Goal: Connect with others: Connect with others

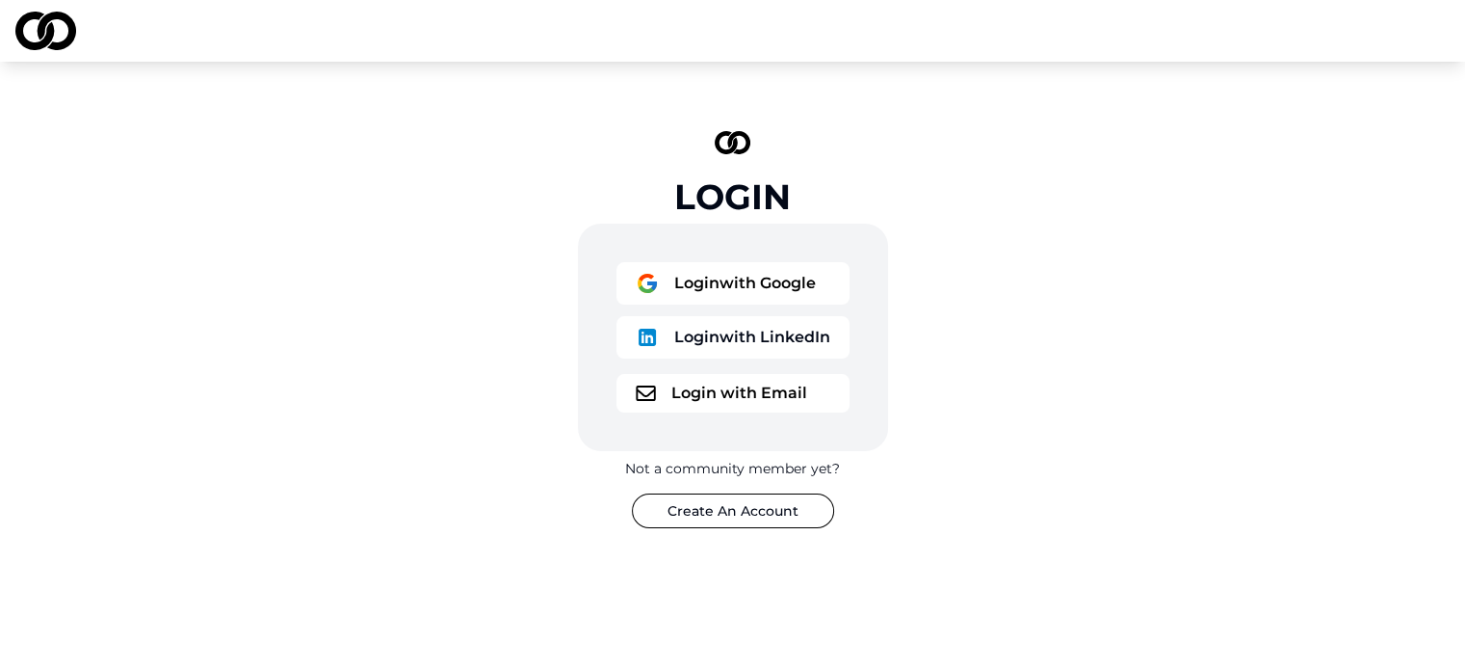
click at [804, 296] on button "Login with Google" at bounding box center [733, 283] width 233 height 42
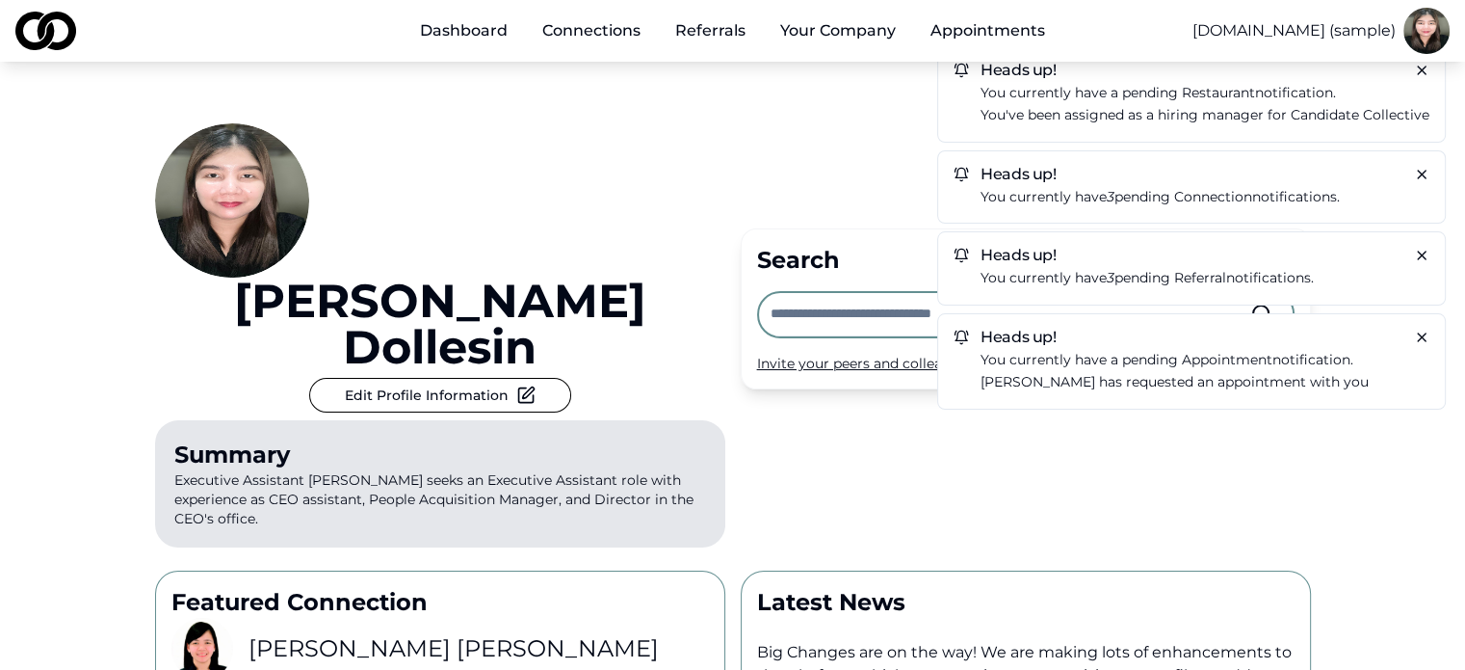
click at [860, 293] on input "text" at bounding box center [1011, 314] width 480 height 42
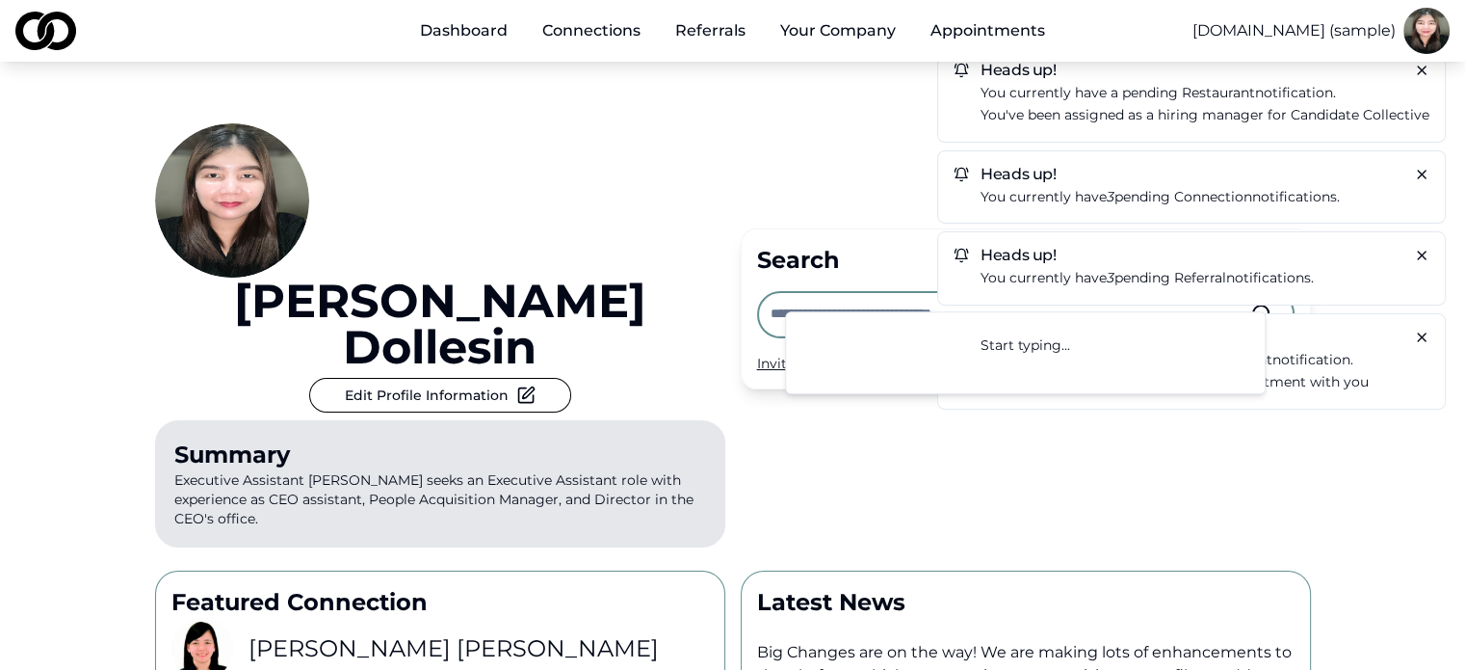
click at [1286, 189] on p "You currently have 3 pending connection notifications." at bounding box center [1205, 197] width 449 height 22
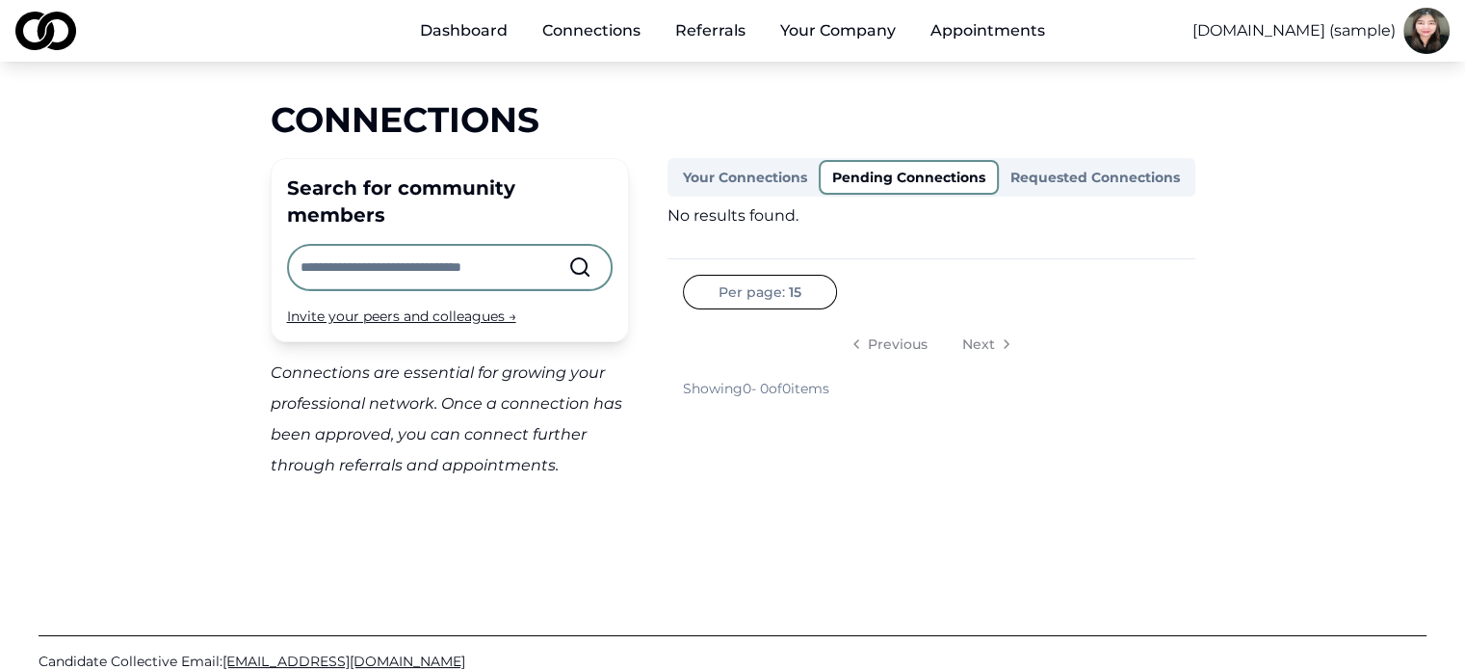
click at [1069, 176] on button "Requested Connections" at bounding box center [1095, 177] width 193 height 31
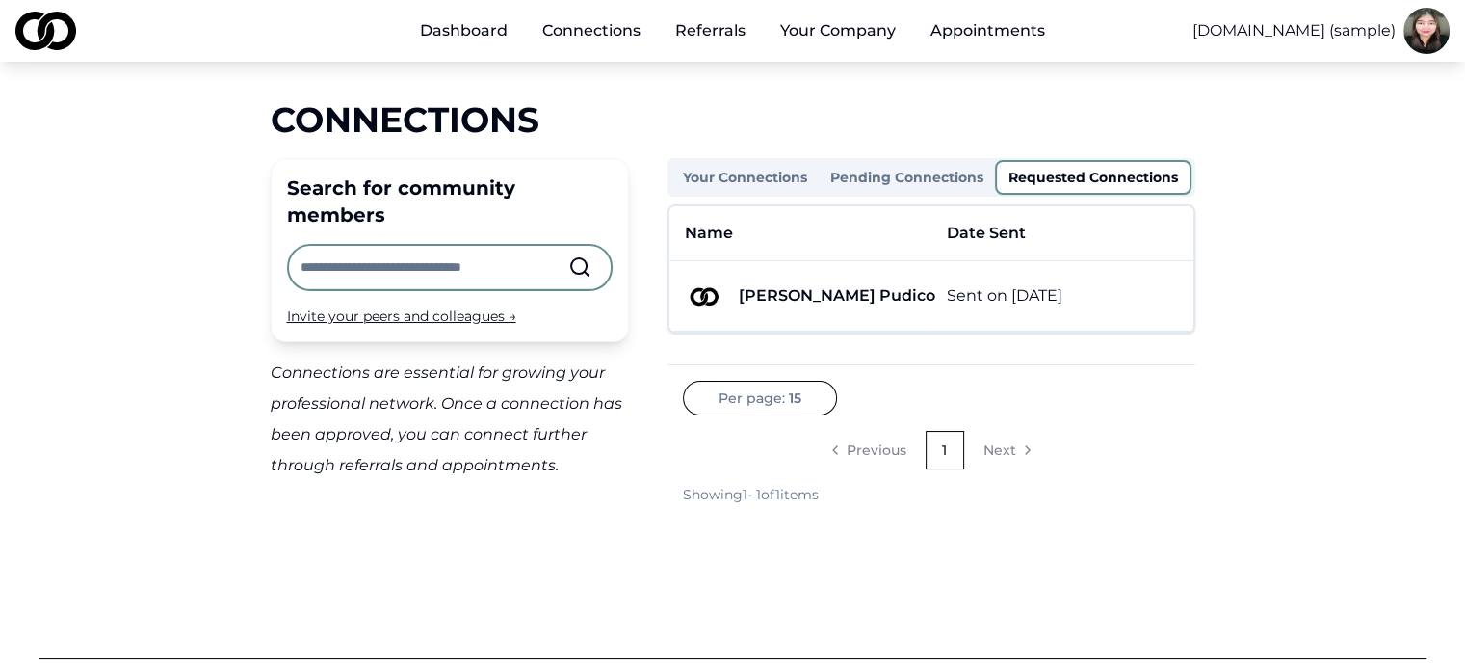
click at [756, 171] on button "Your Connections" at bounding box center [745, 177] width 147 height 31
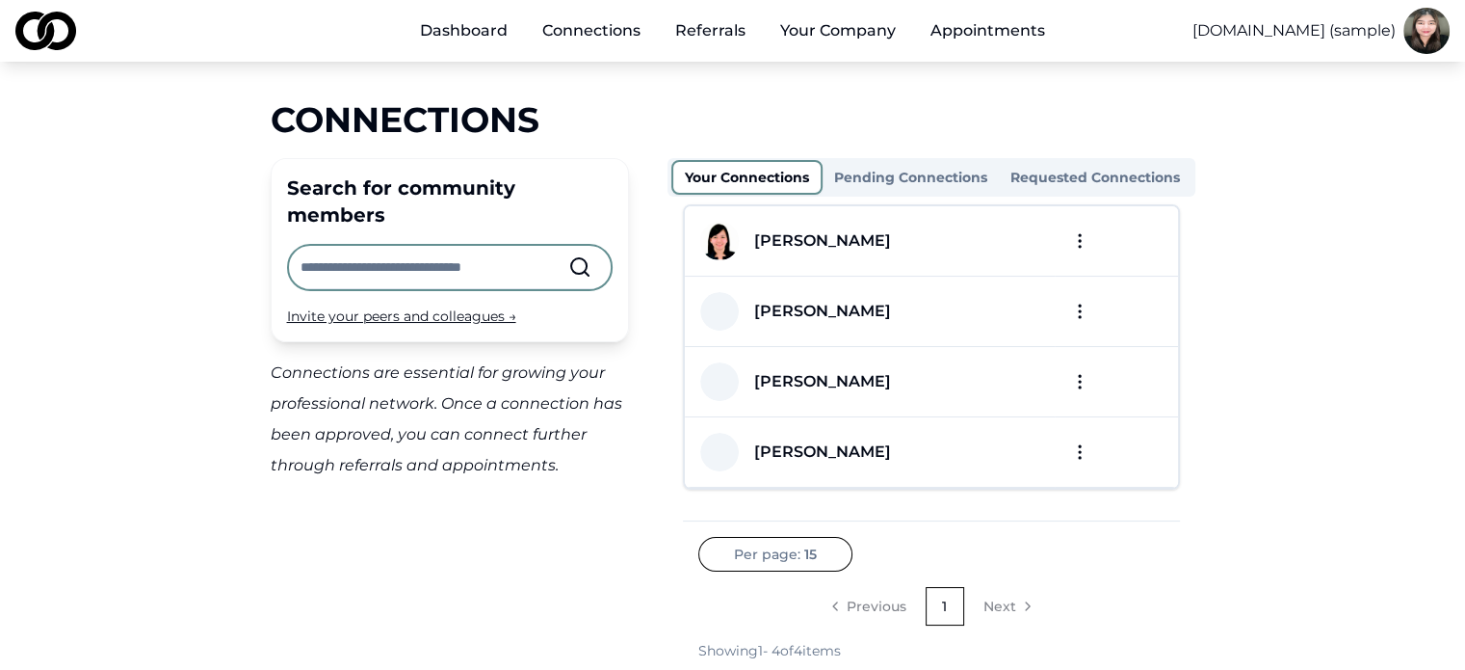
click at [1267, 260] on div "Connections Search for community members Invite your peers and colleagues → Con…" at bounding box center [733, 380] width 1233 height 560
